Goal: Find specific page/section: Find specific page/section

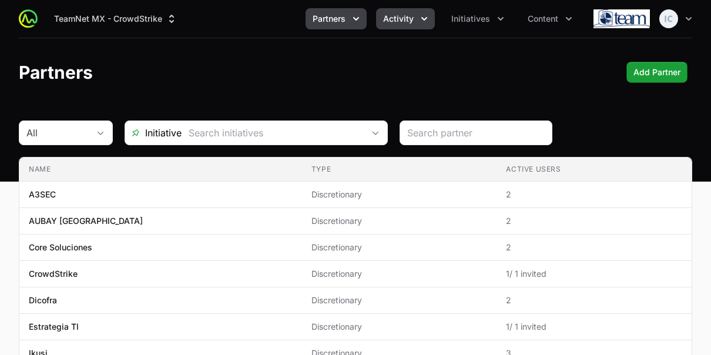
click at [408, 20] on span "Activity" at bounding box center [398, 19] width 31 height 12
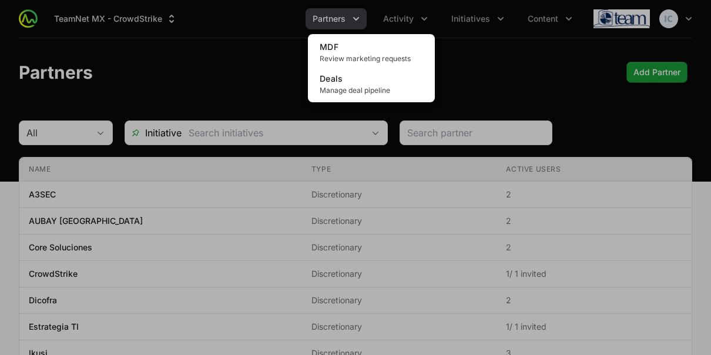
click at [413, 19] on div "Activity menu" at bounding box center [355, 177] width 711 height 355
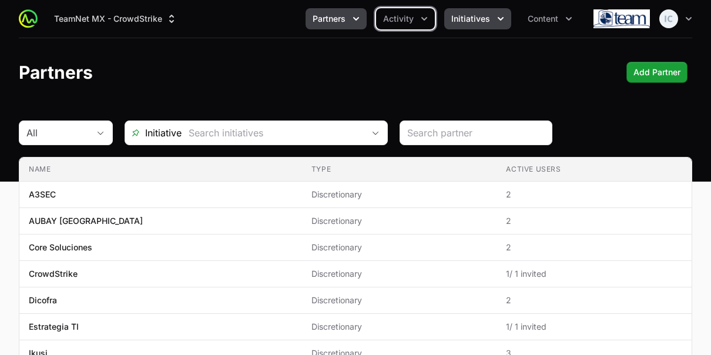
click at [469, 22] on span "Initiatives" at bounding box center [470, 19] width 39 height 12
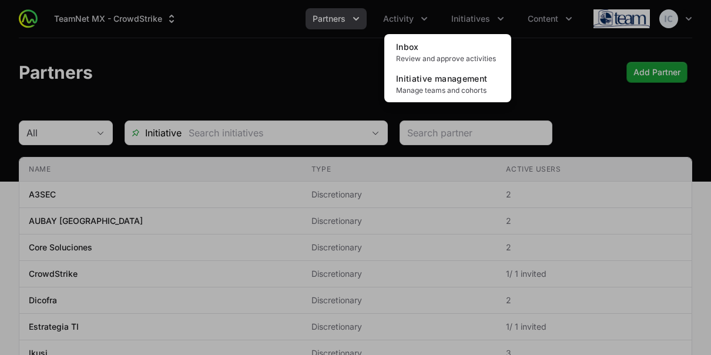
click at [404, 21] on div "Initiatives menu" at bounding box center [355, 177] width 711 height 355
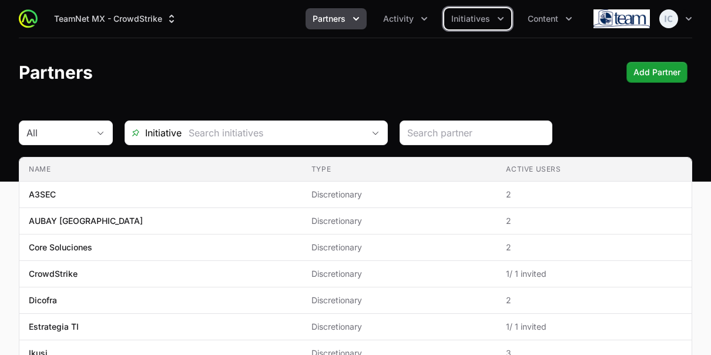
click at [404, 21] on span "Activity" at bounding box center [398, 19] width 31 height 12
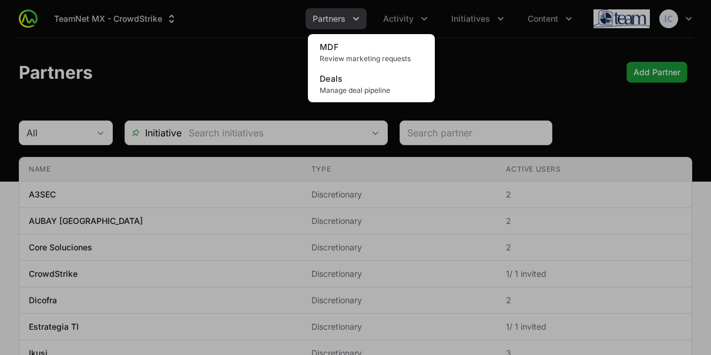
click at [327, 17] on div "Activity menu" at bounding box center [355, 177] width 711 height 355
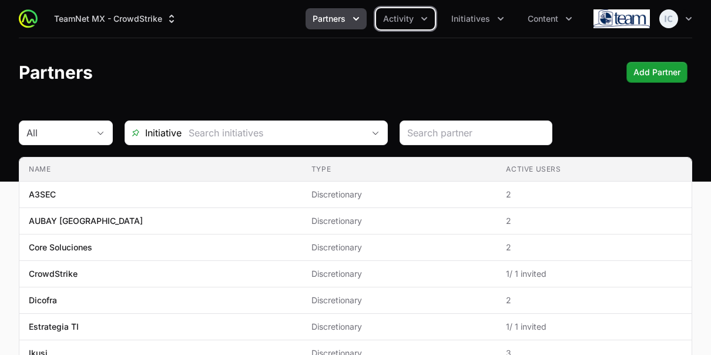
click at [327, 17] on span "Partners" at bounding box center [329, 19] width 33 height 12
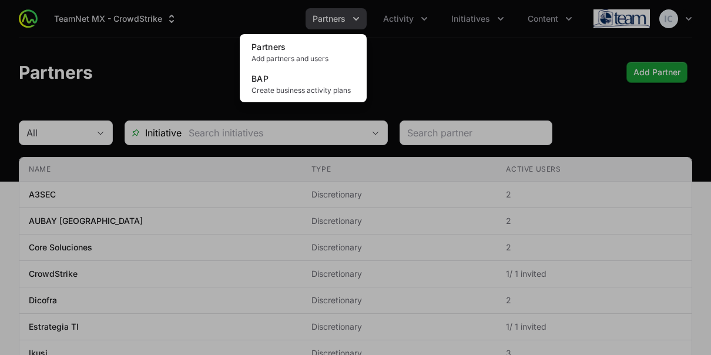
click at [468, 78] on div "Partners menu" at bounding box center [355, 177] width 711 height 355
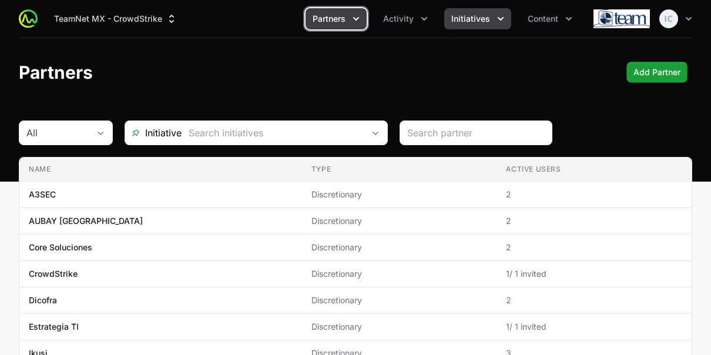
click at [474, 21] on span "Initiatives" at bounding box center [470, 19] width 39 height 12
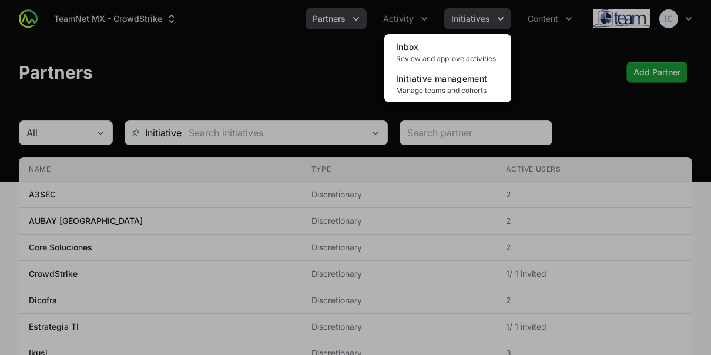
click at [474, 21] on div "Initiatives menu" at bounding box center [355, 177] width 711 height 355
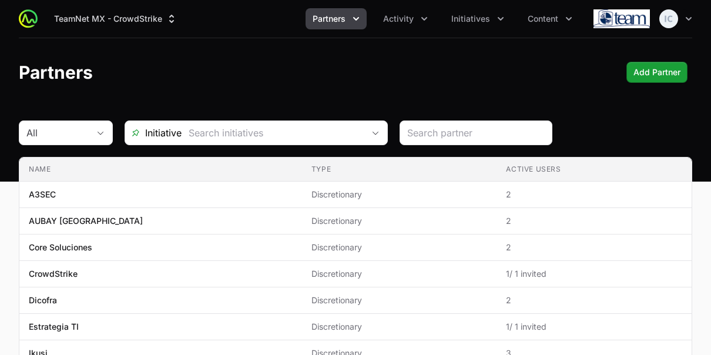
click at [539, 59] on header "Partners Add Partner Add Partner" at bounding box center [355, 72] width 711 height 68
click at [357, 22] on icon "Partners menu" at bounding box center [356, 19] width 12 height 12
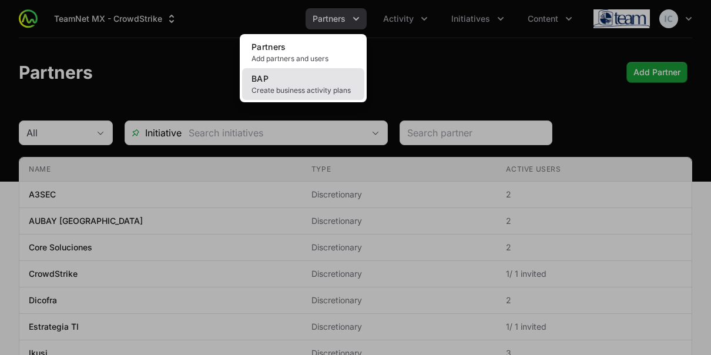
click at [324, 86] on span "Create business activity plans" at bounding box center [303, 90] width 103 height 9
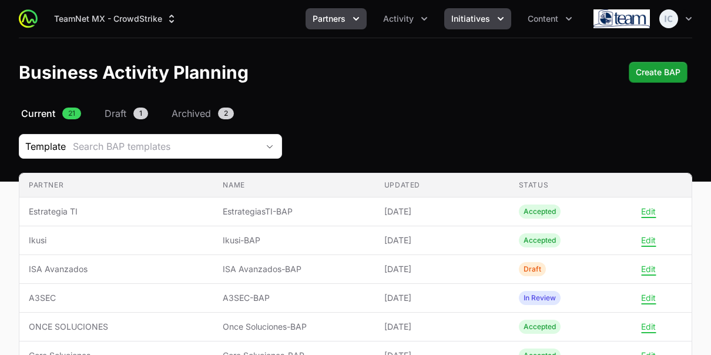
click at [488, 22] on span "Initiatives" at bounding box center [470, 19] width 39 height 12
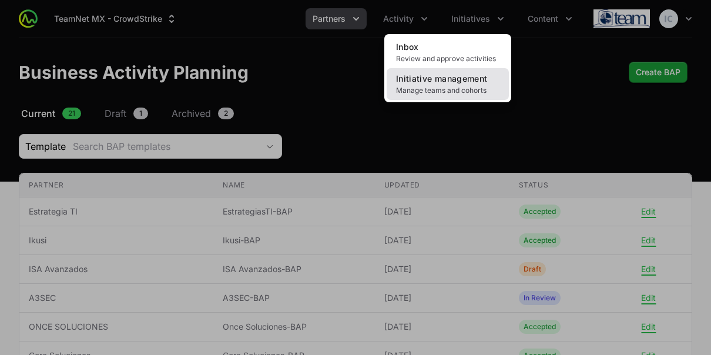
click at [451, 79] on span "Initiative management" at bounding box center [441, 78] width 91 height 10
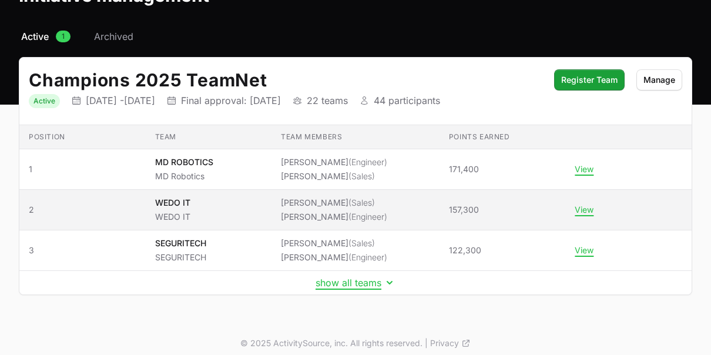
scroll to position [83, 0]
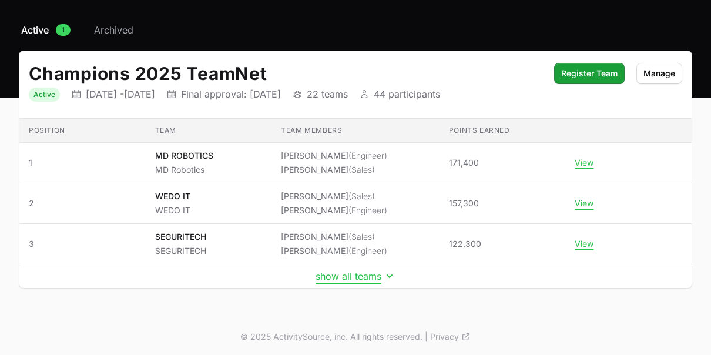
click at [370, 273] on button "show all teams" at bounding box center [356, 276] width 80 height 12
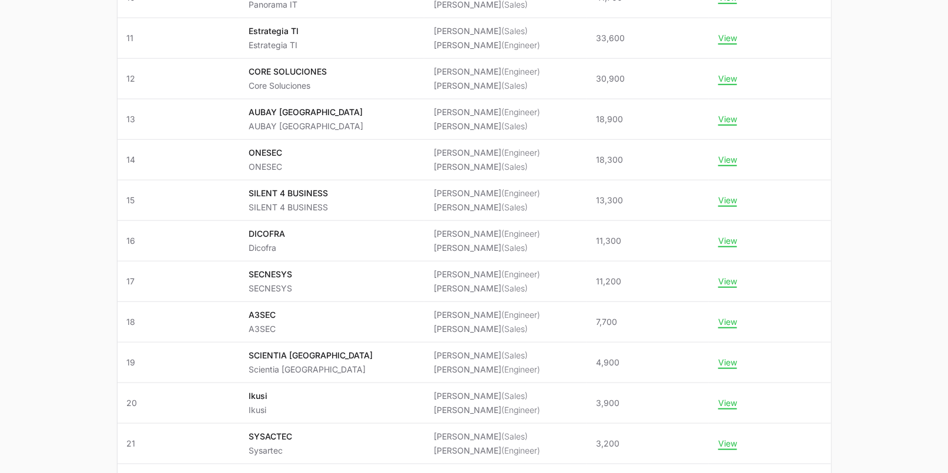
scroll to position [615, 0]
